Goal: Answer question/provide support: Share knowledge or assist other users

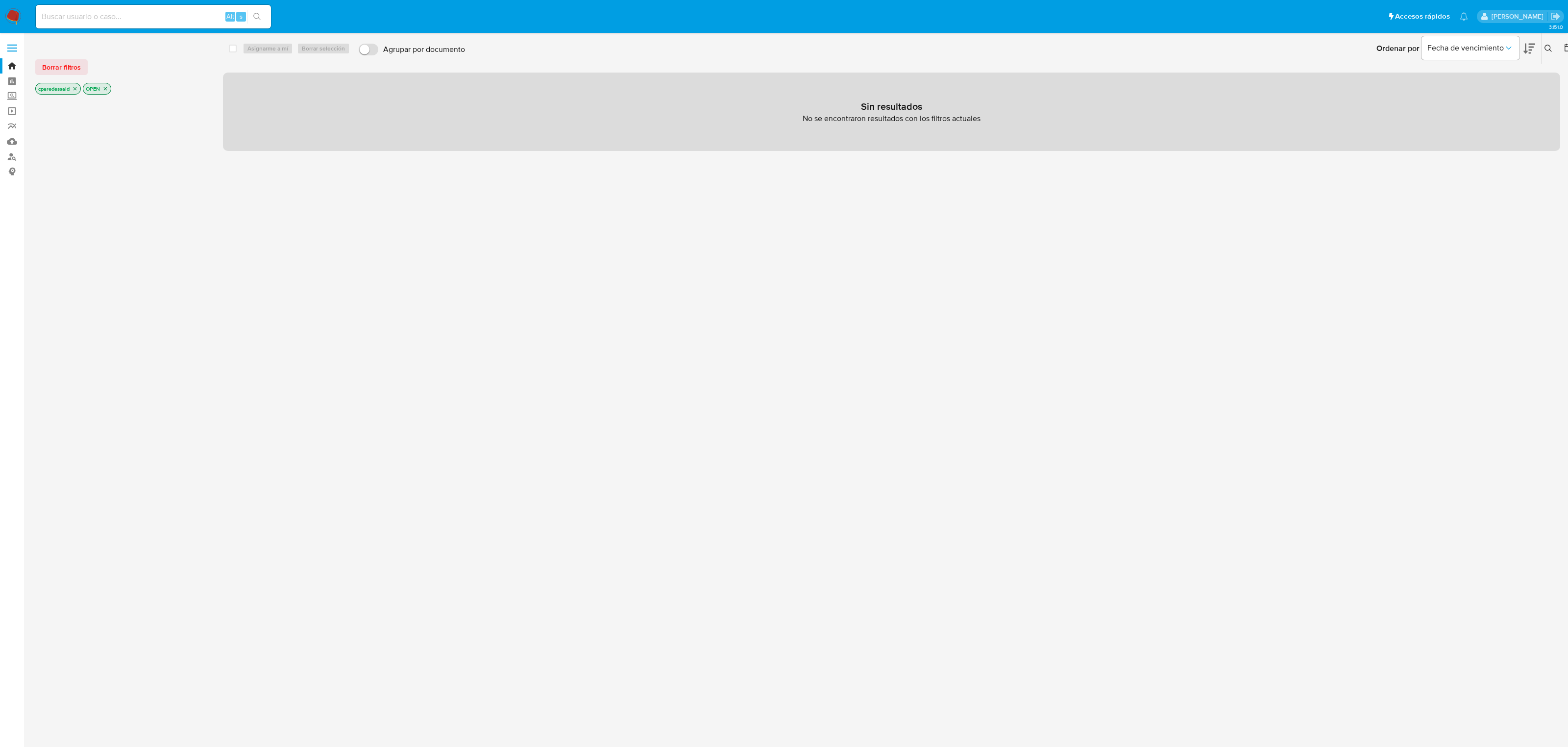
click at [76, 89] on icon "close-filter" at bounding box center [75, 89] width 6 height 6
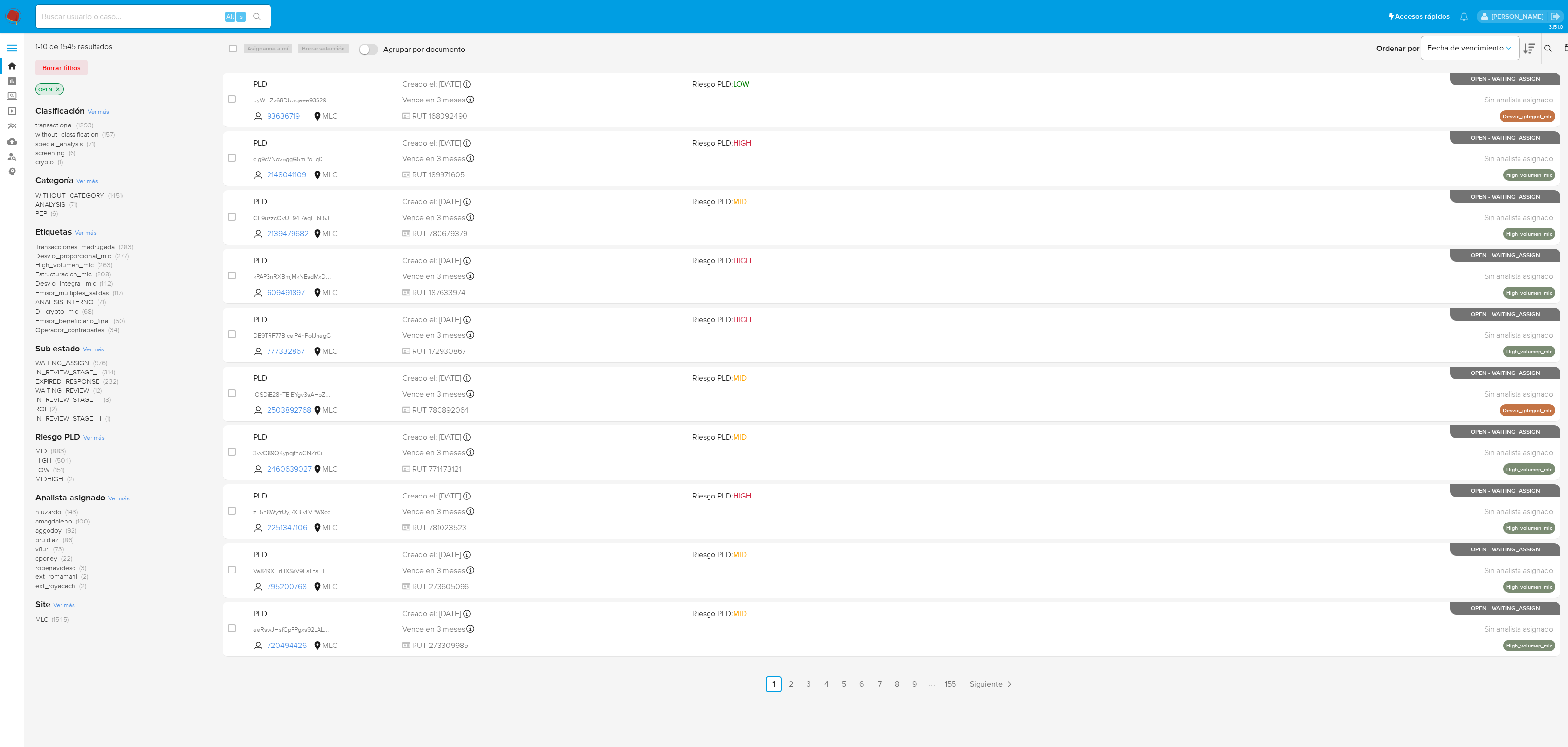
click at [82, 361] on span "WAITING_ASSIGN" at bounding box center [62, 363] width 54 height 10
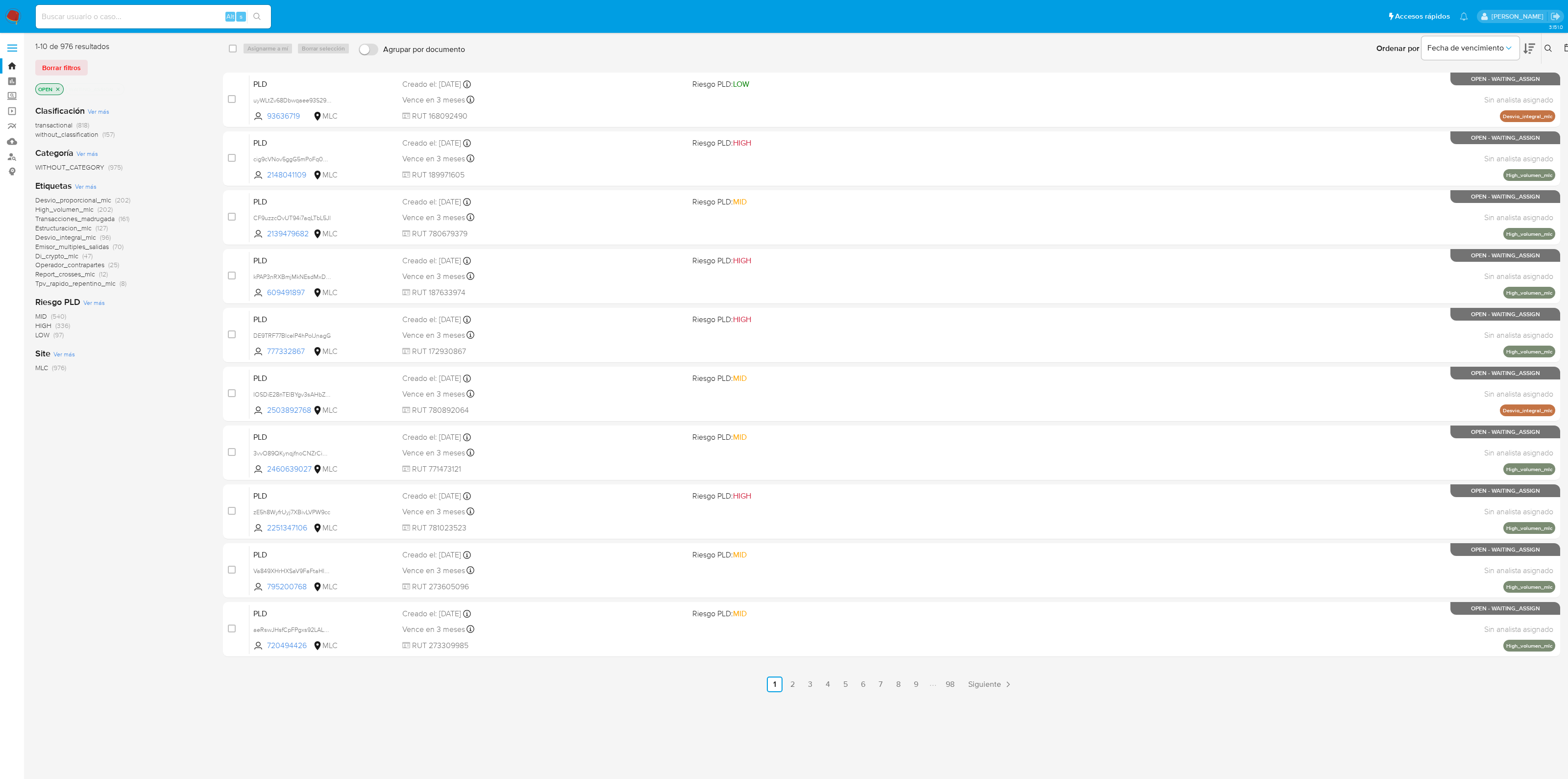
click at [117, 91] on icon "close-filter" at bounding box center [119, 90] width 6 height 6
click at [93, 379] on span "EXPIRED_RESPONSE" at bounding box center [67, 381] width 64 height 10
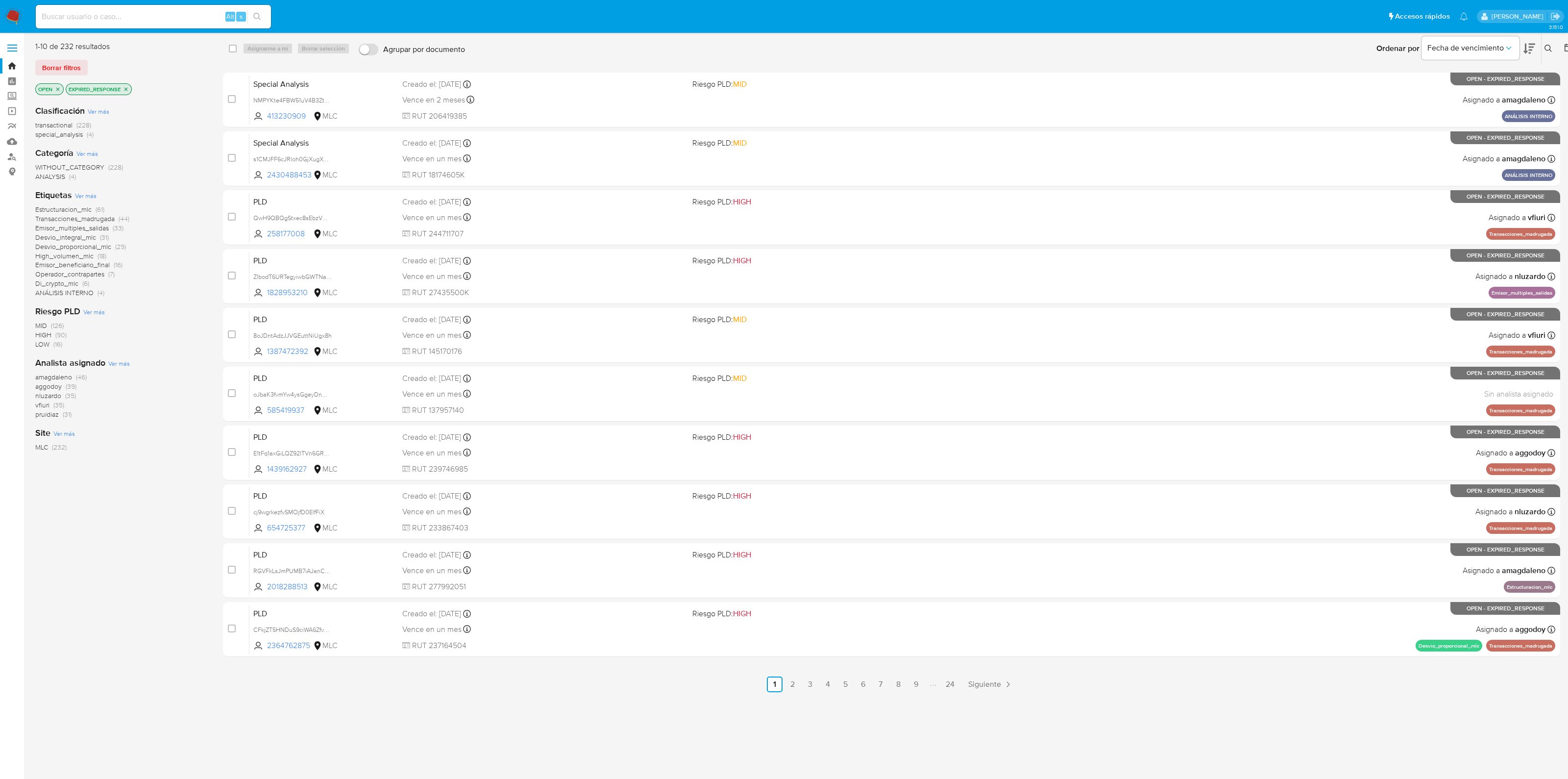
click at [59, 90] on icon "close-filter" at bounding box center [58, 90] width 6 height 6
click at [93, 614] on div "1-10 de 232 resultados Borrar filtros EXPIRED_RESPONSE Clasificación Ver más tr…" at bounding box center [121, 367] width 172 height 651
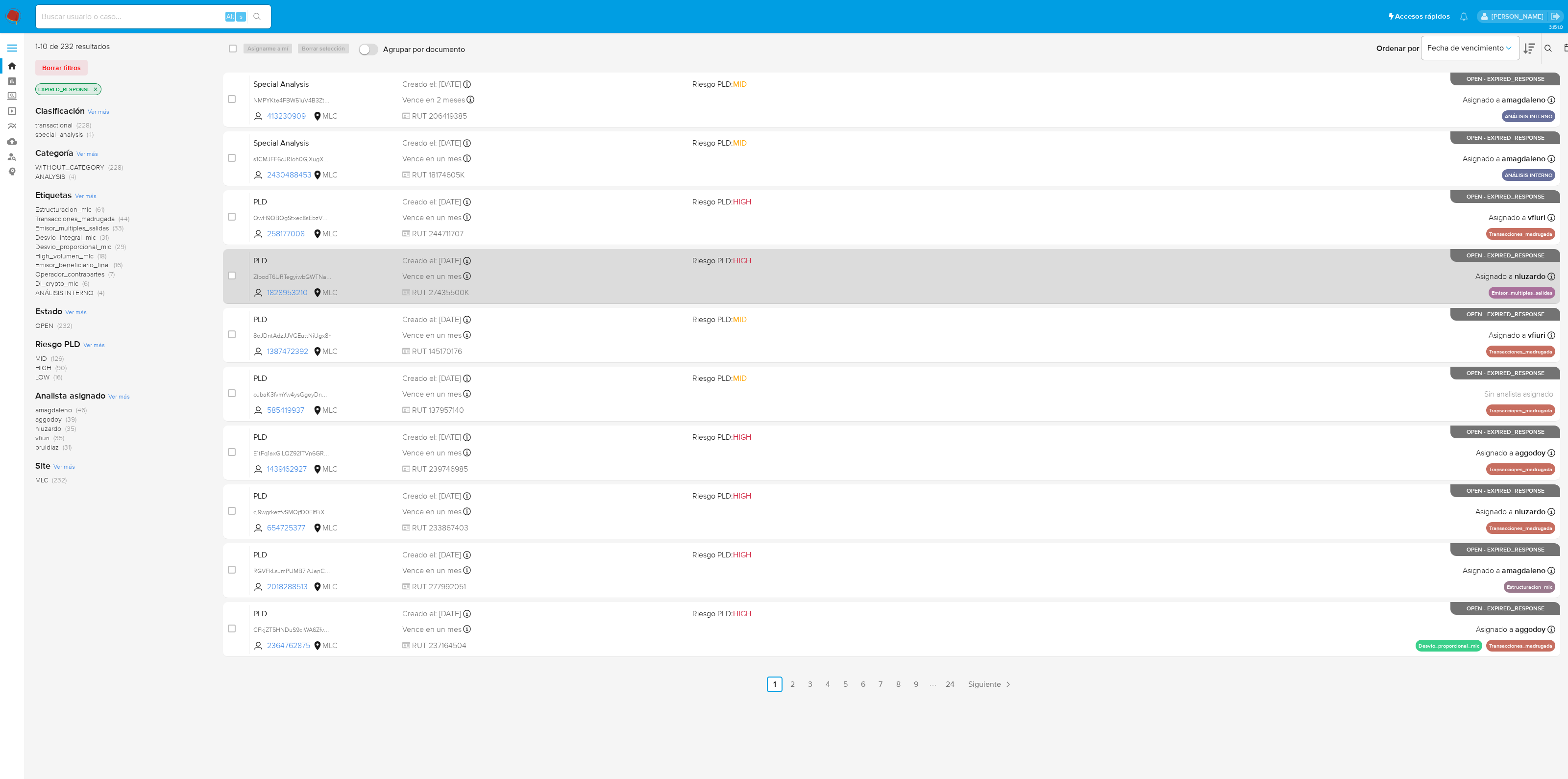
click at [266, 263] on span "PLD" at bounding box center [324, 259] width 141 height 13
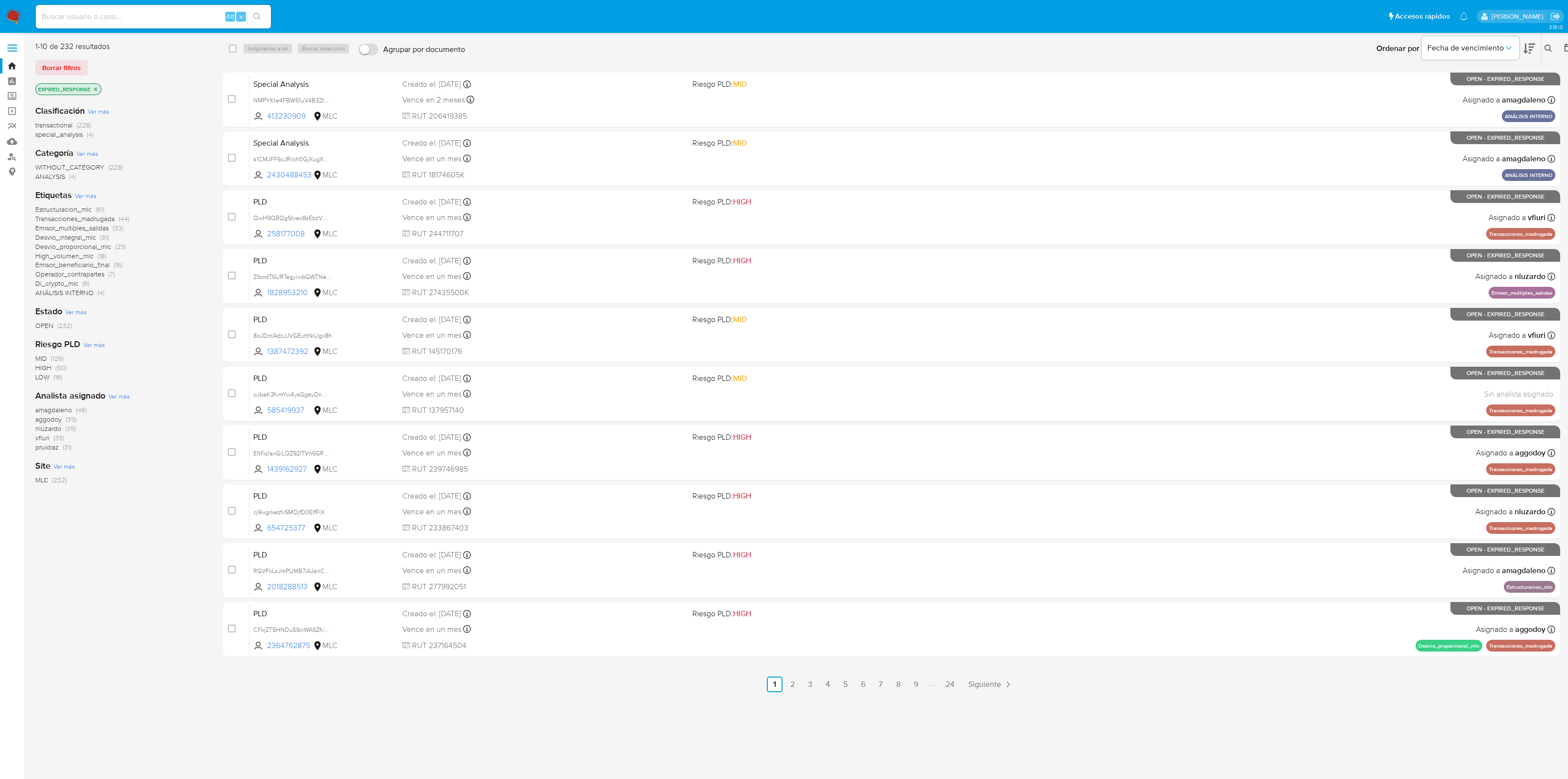
click at [52, 429] on span "nluzardo" at bounding box center [48, 429] width 26 height 10
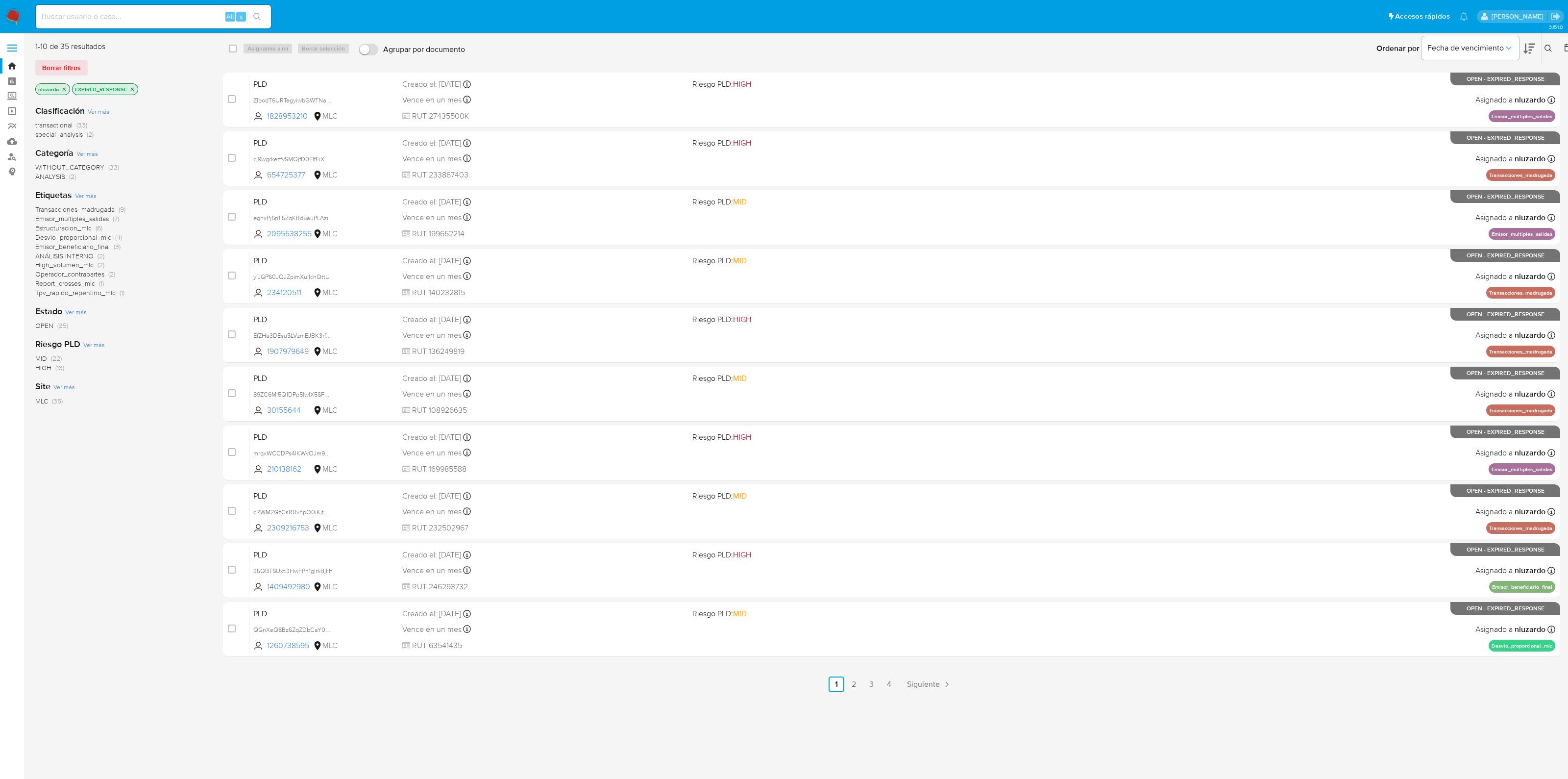
click at [65, 86] on icon "close-filter" at bounding box center [65, 90] width 6 height 6
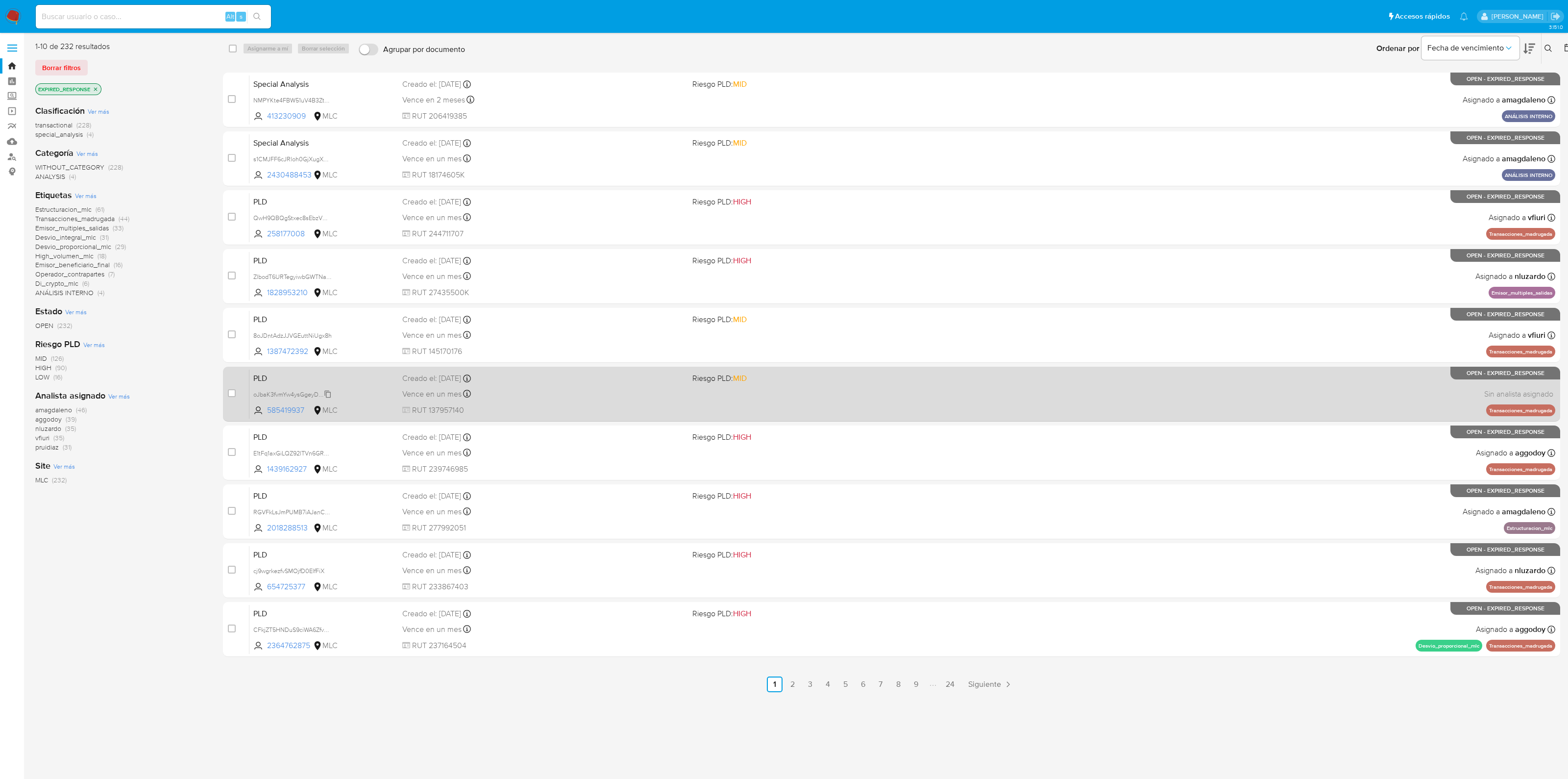
click at [275, 398] on span "oJbaK3fvmYw4ysGgeyDnQidf" at bounding box center [293, 394] width 80 height 11
click at [265, 378] on span "PLD" at bounding box center [324, 377] width 141 height 13
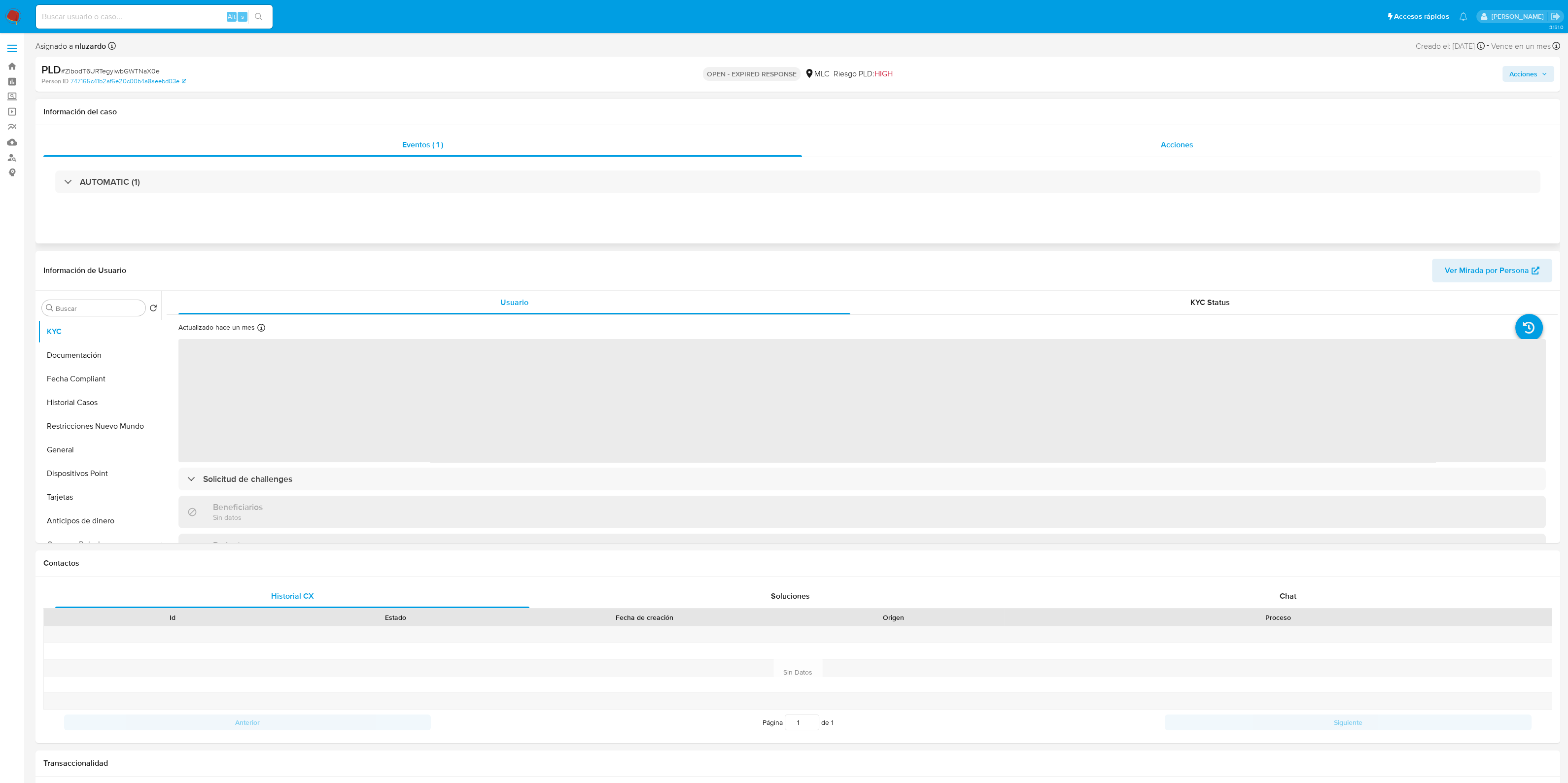
click at [1122, 138] on div "Acciones" at bounding box center [1177, 144] width 750 height 24
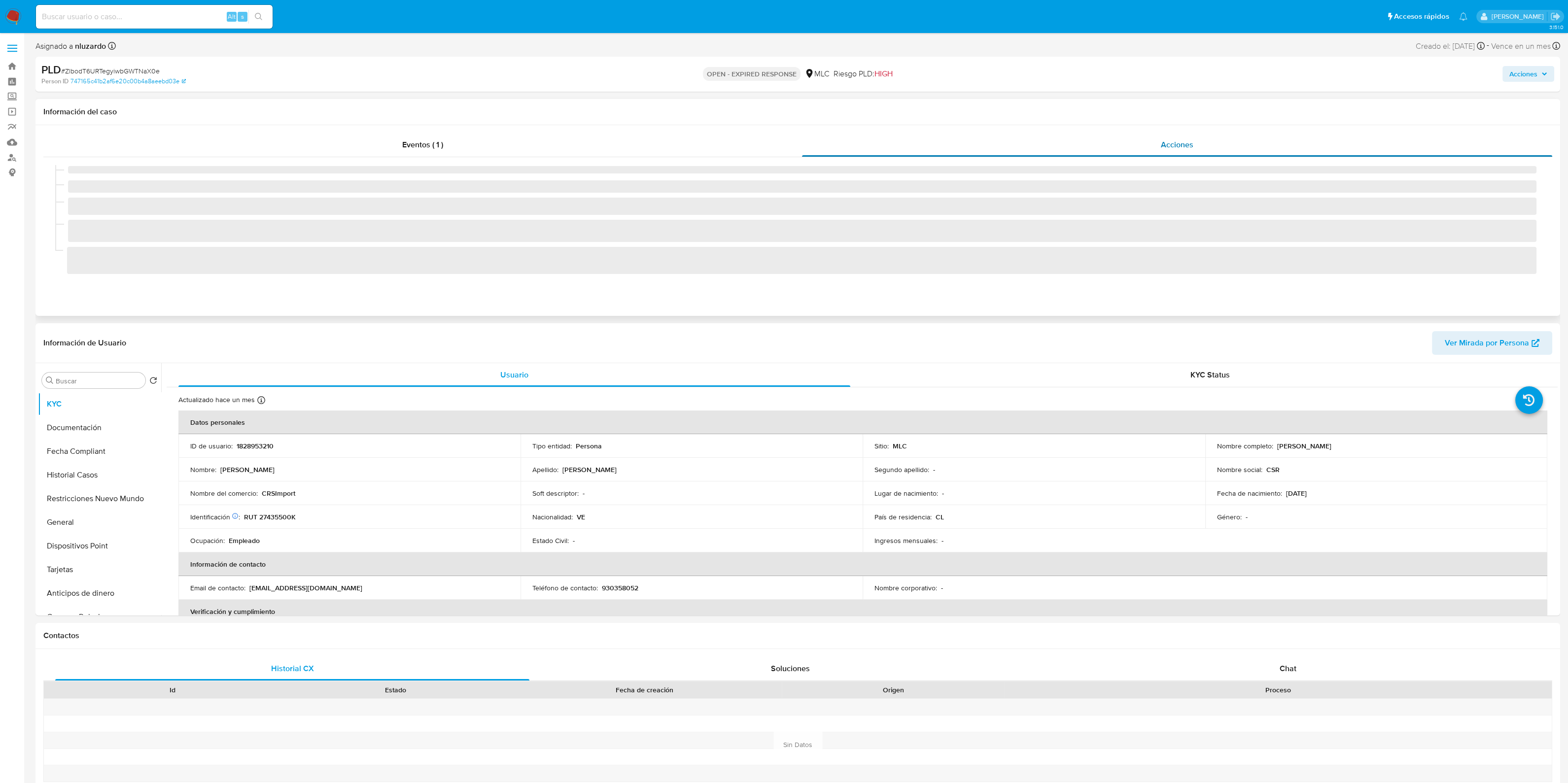
select select "10"
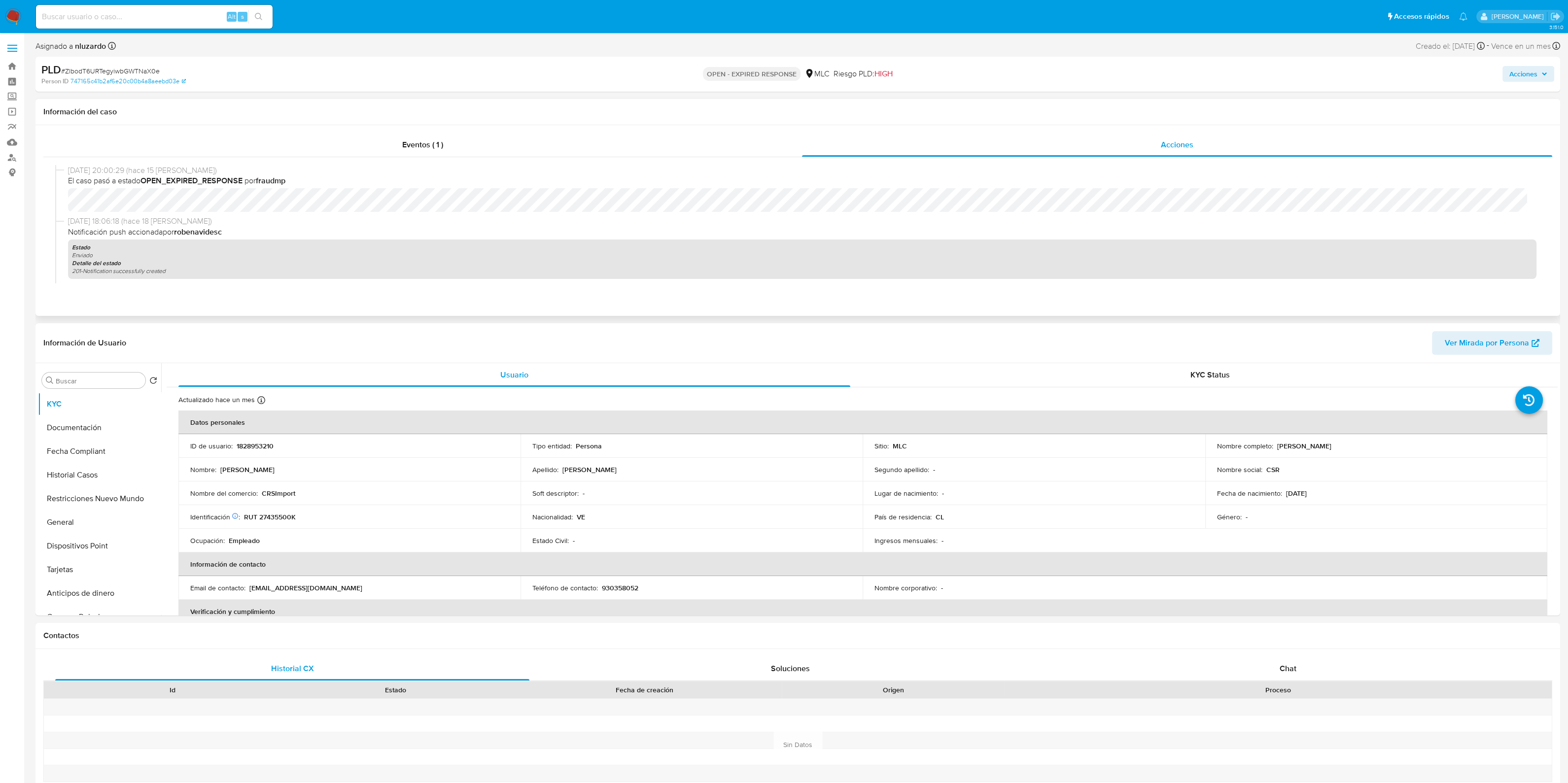
click at [272, 183] on b "fraudmp" at bounding box center [271, 181] width 29 height 12
click at [214, 231] on b "robenavidesc" at bounding box center [198, 231] width 48 height 12
click at [193, 182] on b "OPEN_EXPIRED_RESPONSE" at bounding box center [191, 181] width 102 height 12
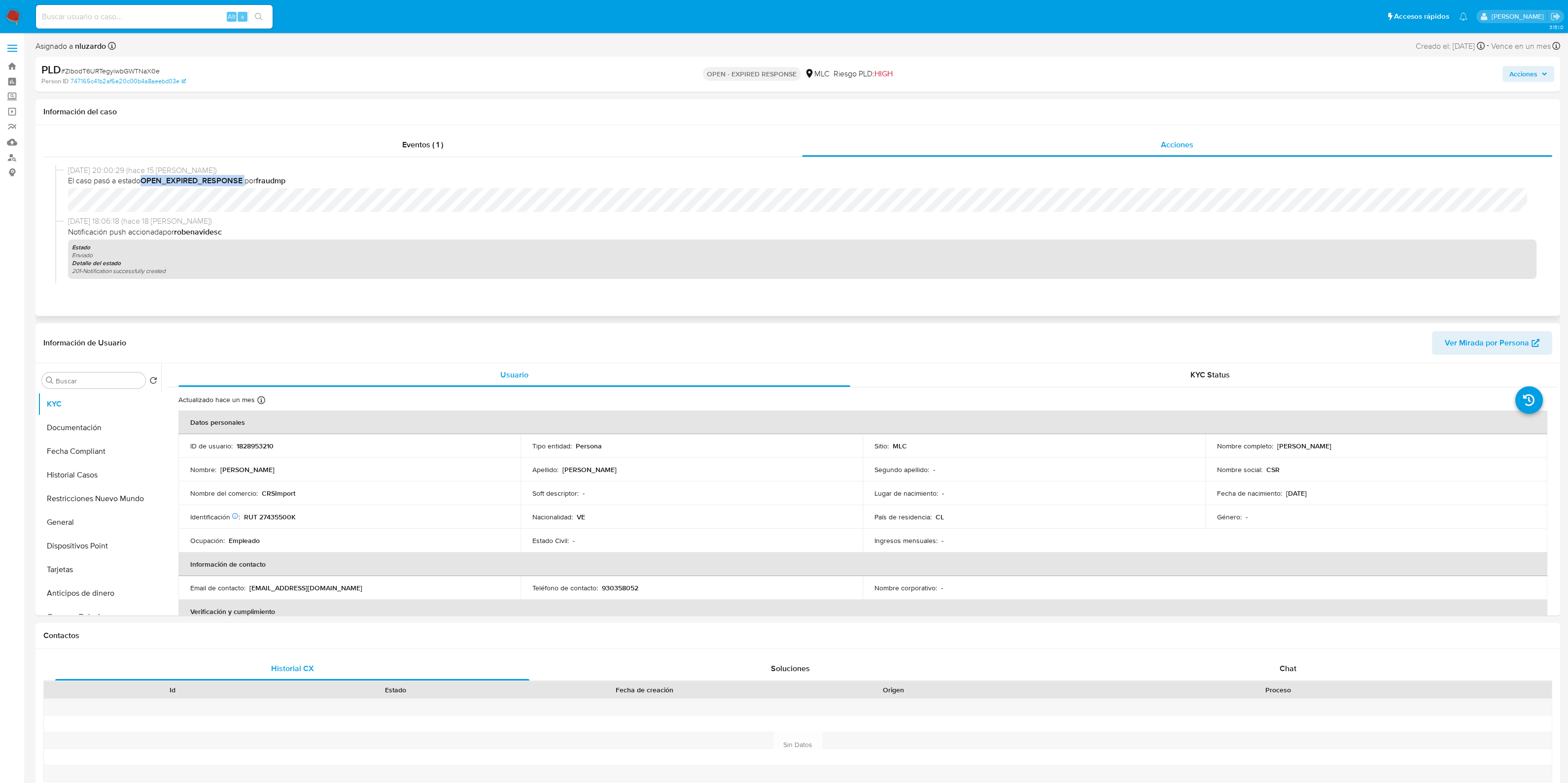
click at [193, 182] on b "OPEN_EXPIRED_RESPONSE" at bounding box center [191, 181] width 102 height 12
click at [282, 179] on b "fraudmp" at bounding box center [271, 181] width 29 height 12
drag, startPoint x: 86, startPoint y: 181, endPoint x: 343, endPoint y: 182, distance: 257.0
click at [343, 182] on span "El caso pasó a estado OPEN_EXPIRED_RESPONSE por fraudmp" at bounding box center [802, 181] width 1468 height 11
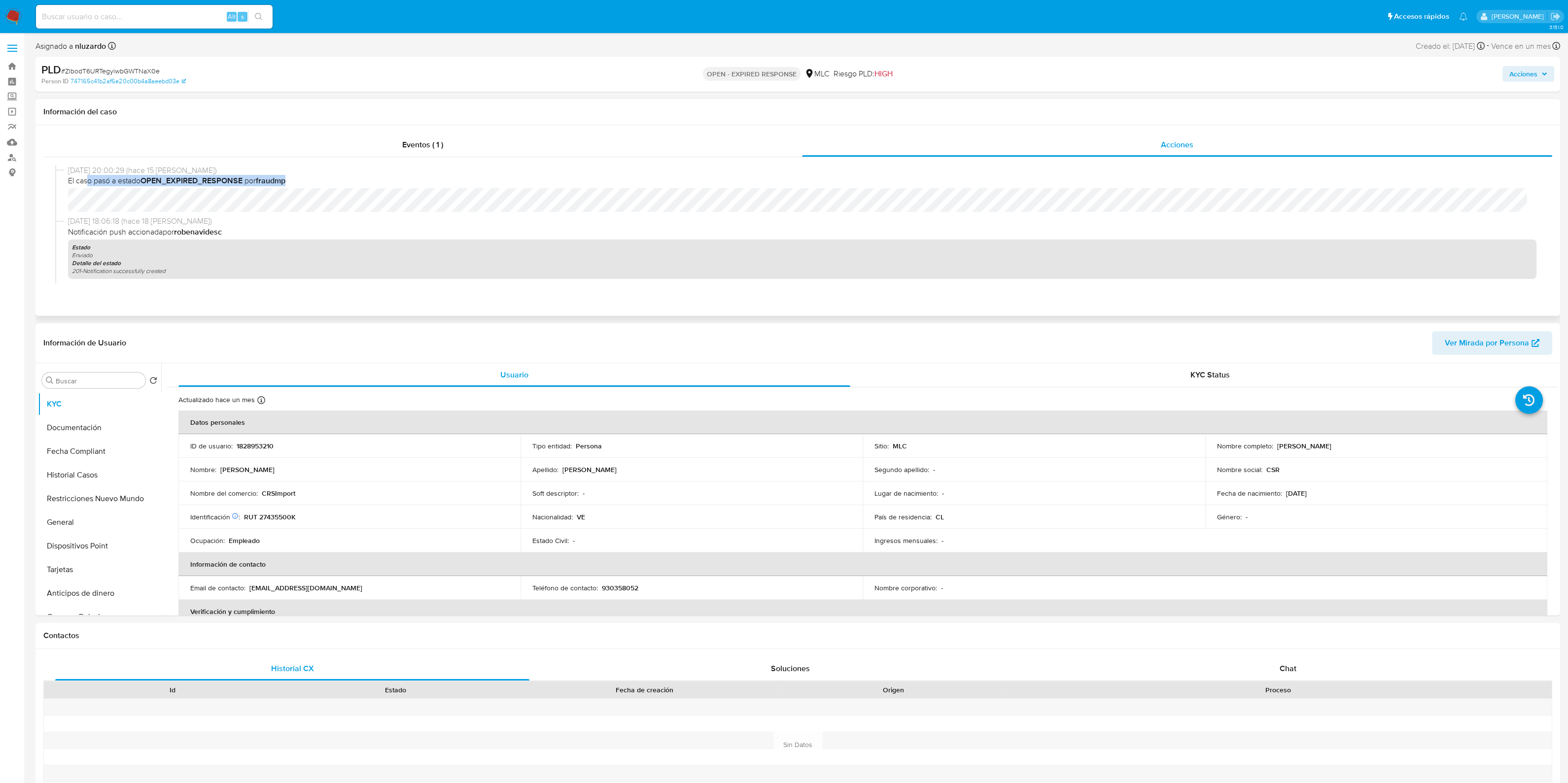
click at [279, 177] on b "fraudmp" at bounding box center [271, 181] width 29 height 12
click at [314, 185] on span "El caso pasó a estado OPEN_EXPIRED_RESPONSE por fraudmp" at bounding box center [802, 181] width 1468 height 11
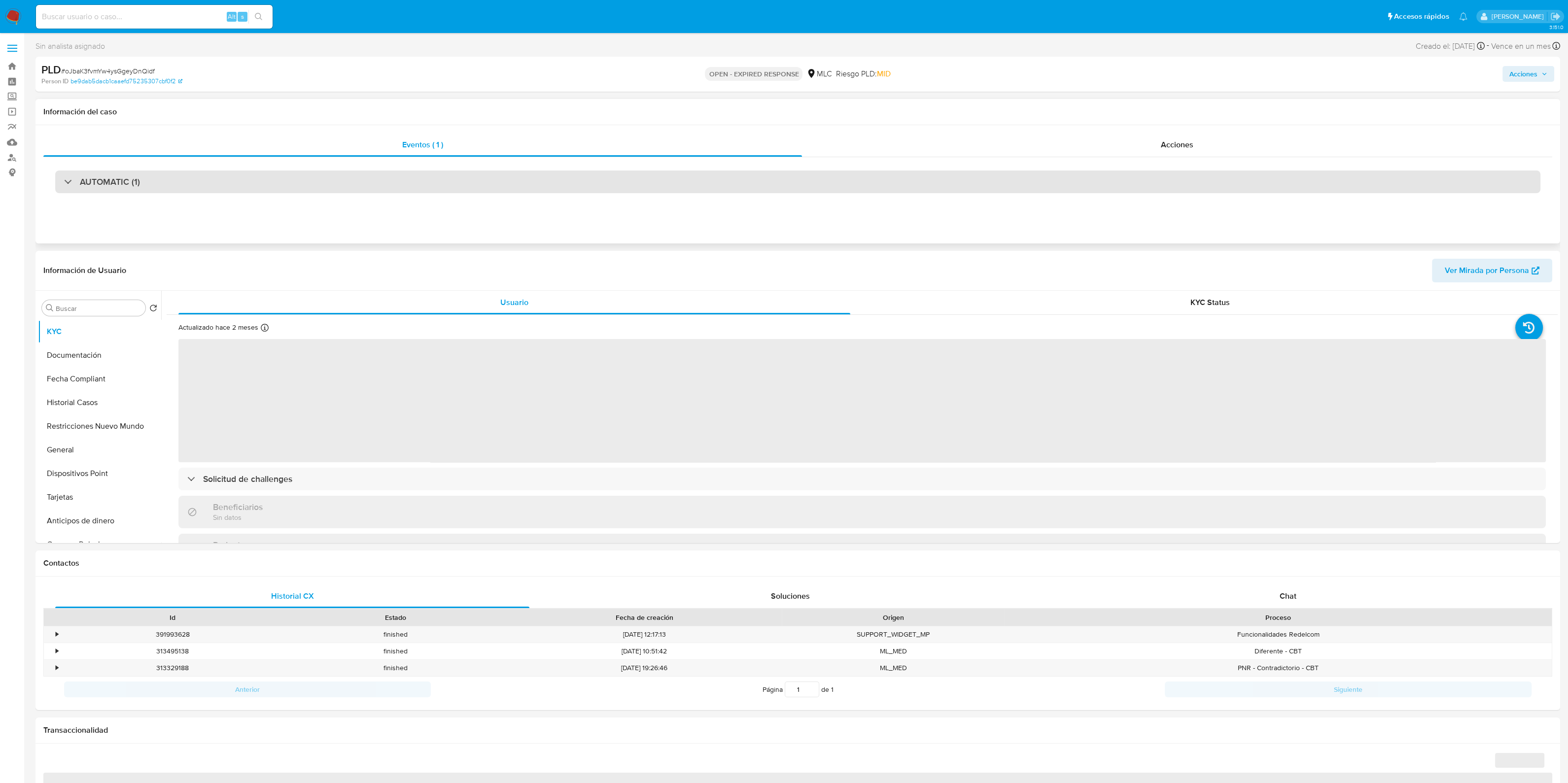
click at [332, 182] on div "AUTOMATIC (1)" at bounding box center [797, 182] width 1485 height 23
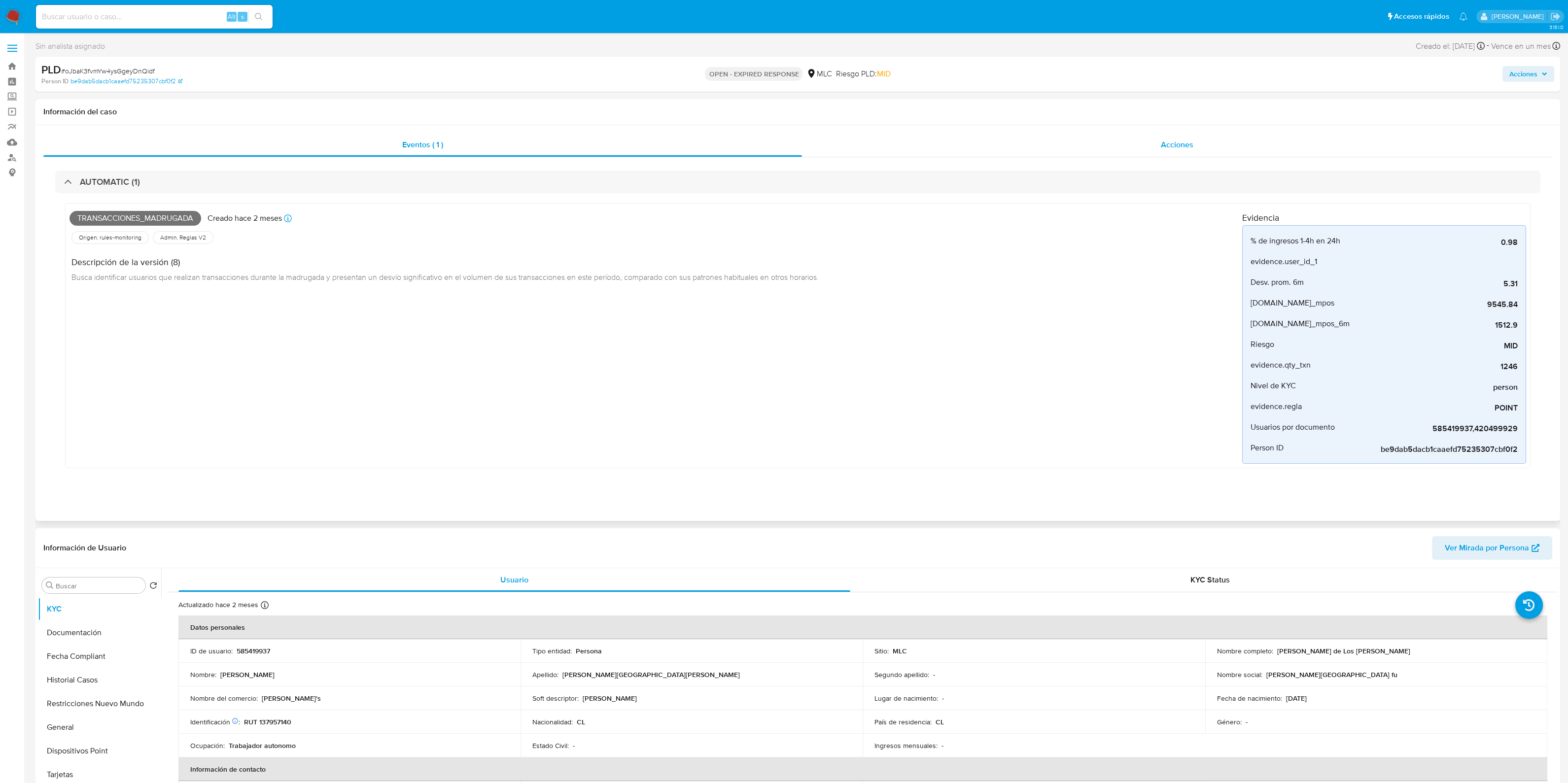
click at [1092, 144] on div "Acciones" at bounding box center [1177, 144] width 750 height 24
select select "10"
